Goal: Task Accomplishment & Management: Use online tool/utility

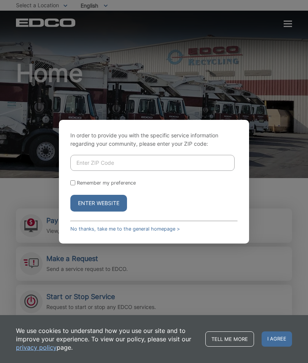
click at [137, 171] on input "Enter ZIP Code" at bounding box center [152, 163] width 164 height 16
type input "92082"
click at [75, 185] on input "Remember my preference" at bounding box center [72, 182] width 5 height 5
checkbox input "true"
click at [109, 212] on button "Enter Website" at bounding box center [98, 203] width 57 height 17
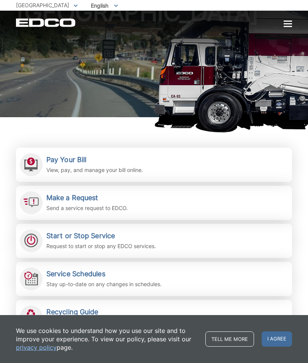
scroll to position [64, 0]
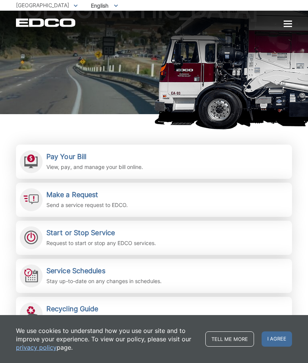
click at [109, 199] on h2 "Make a Request" at bounding box center [86, 195] width 81 height 8
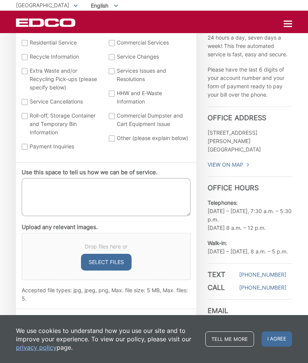
scroll to position [329, 0]
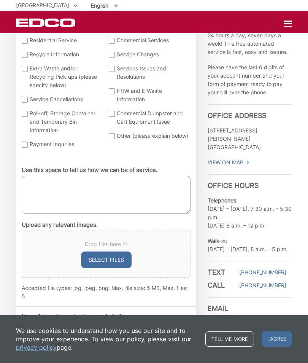
click at [182, 363] on div "We use cookies to understand how you use our site and to improve your experienc…" at bounding box center [154, 339] width 308 height 48
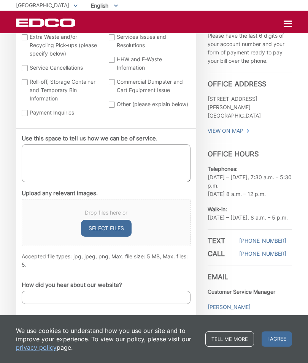
scroll to position [362, 0]
